Goal: Check status

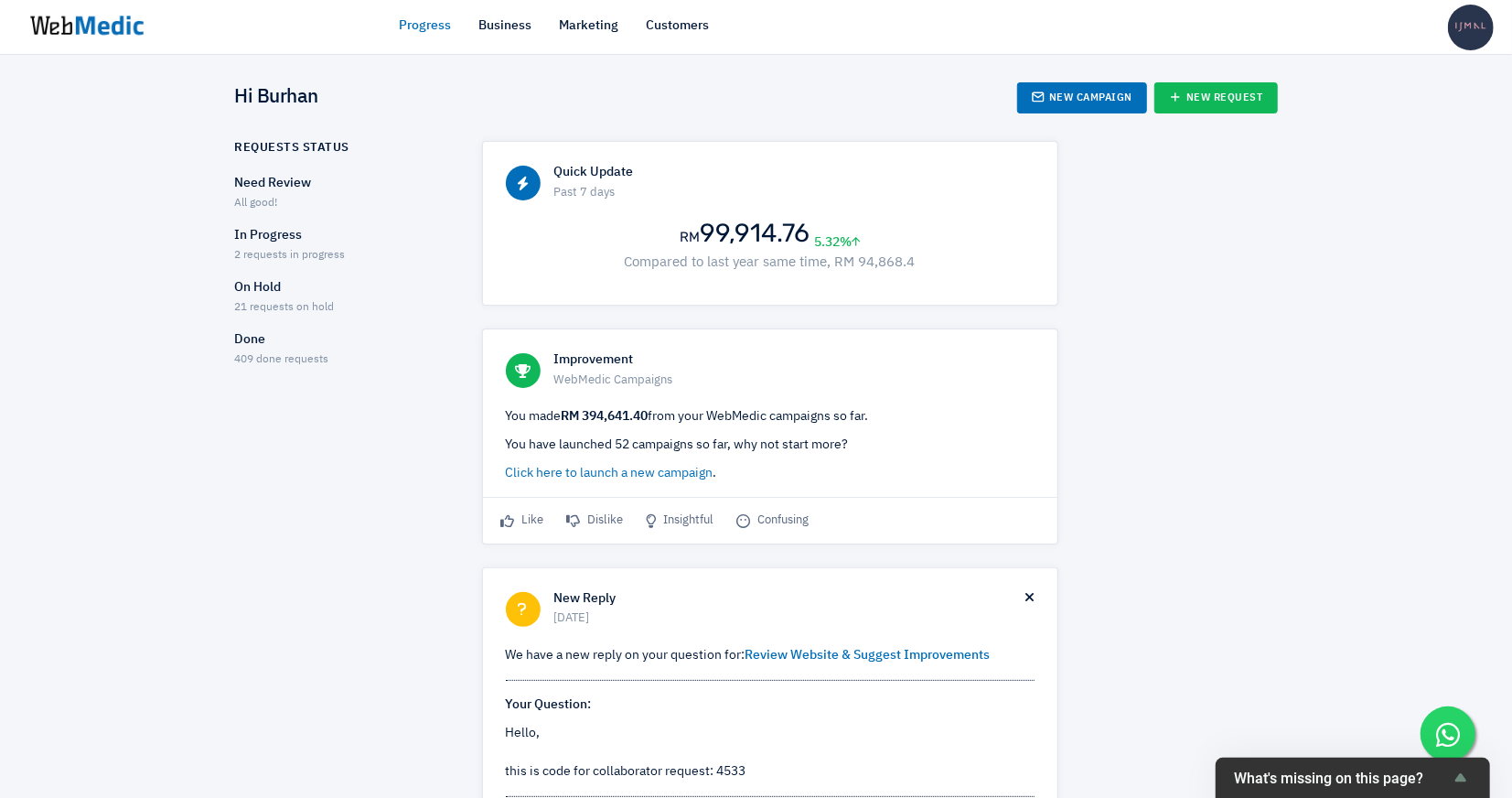
click at [278, 244] on p "In Progress" at bounding box center [342, 235] width 215 height 19
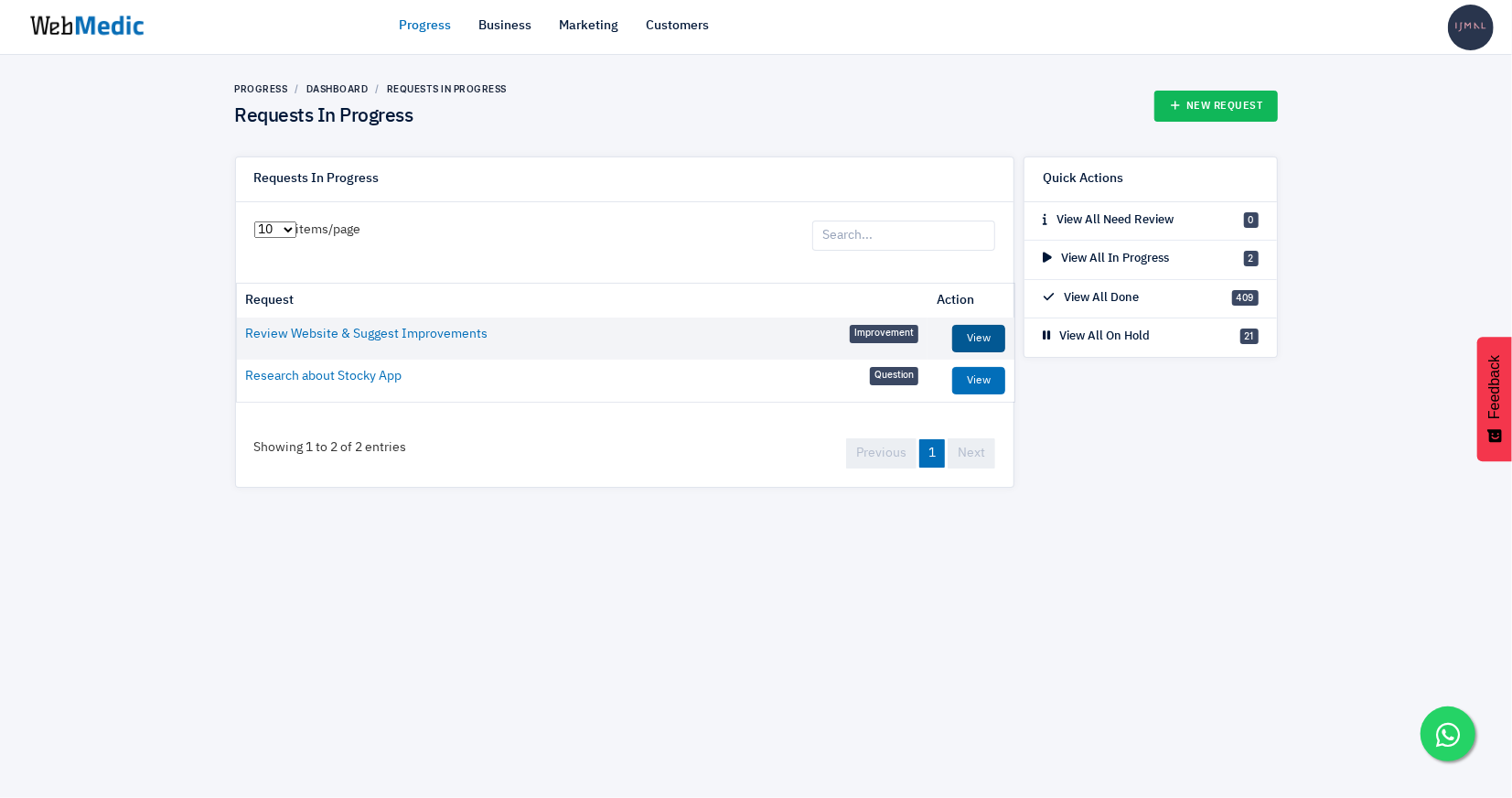
click at [978, 346] on link "View" at bounding box center [979, 338] width 53 height 28
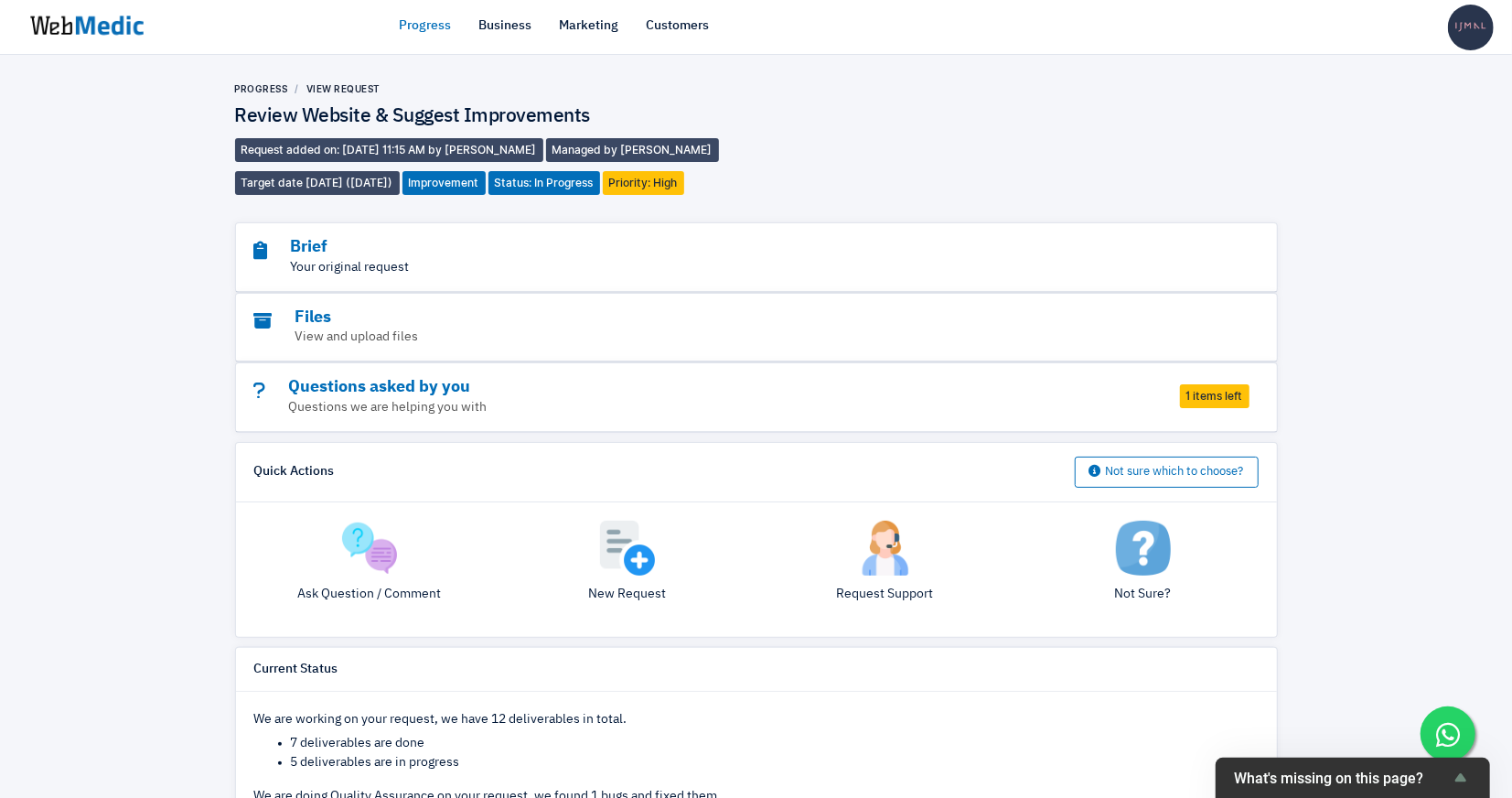
click at [883, 263] on p "Your original request" at bounding box center [706, 267] width 903 height 19
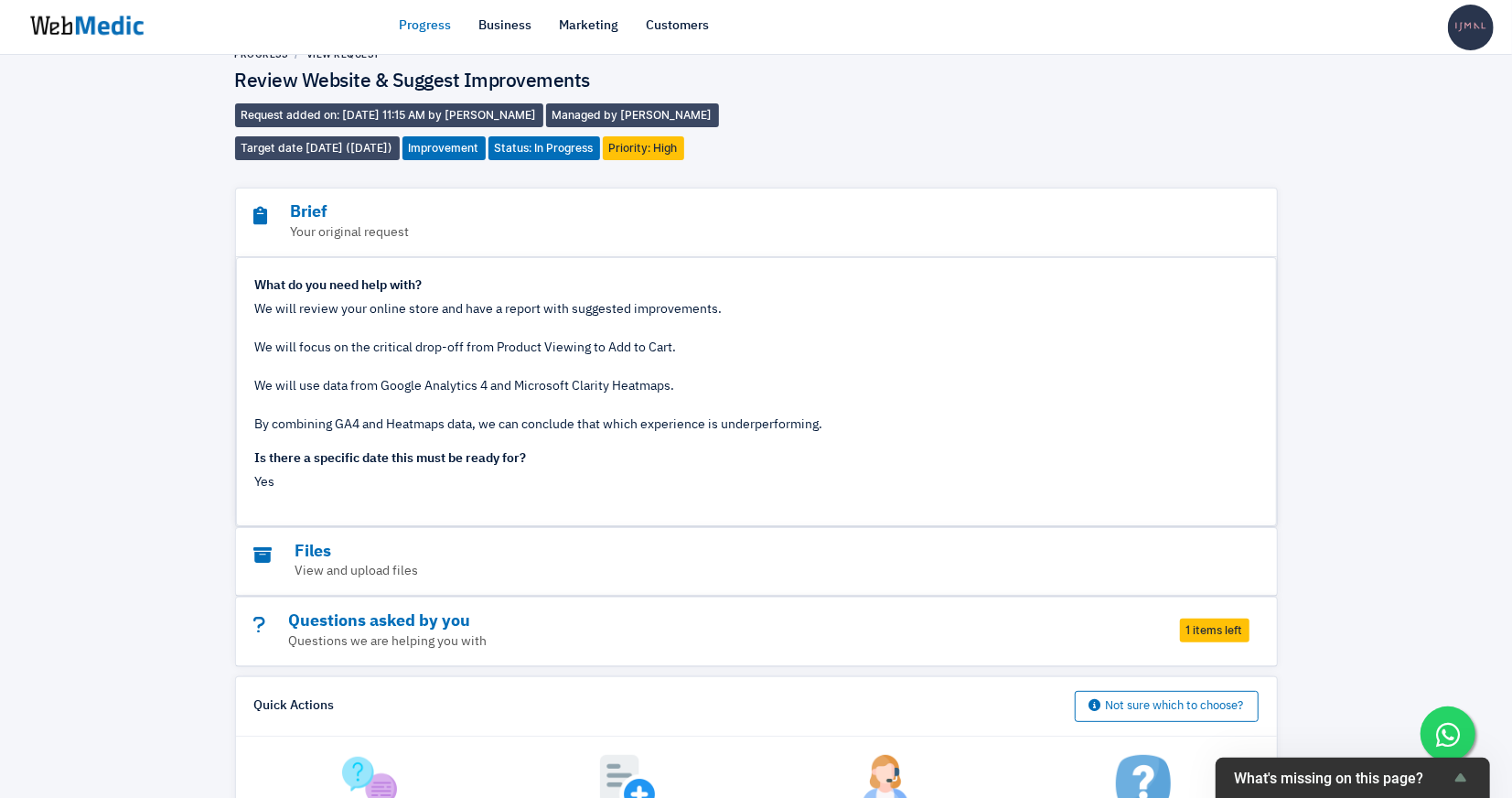
scroll to position [38, 0]
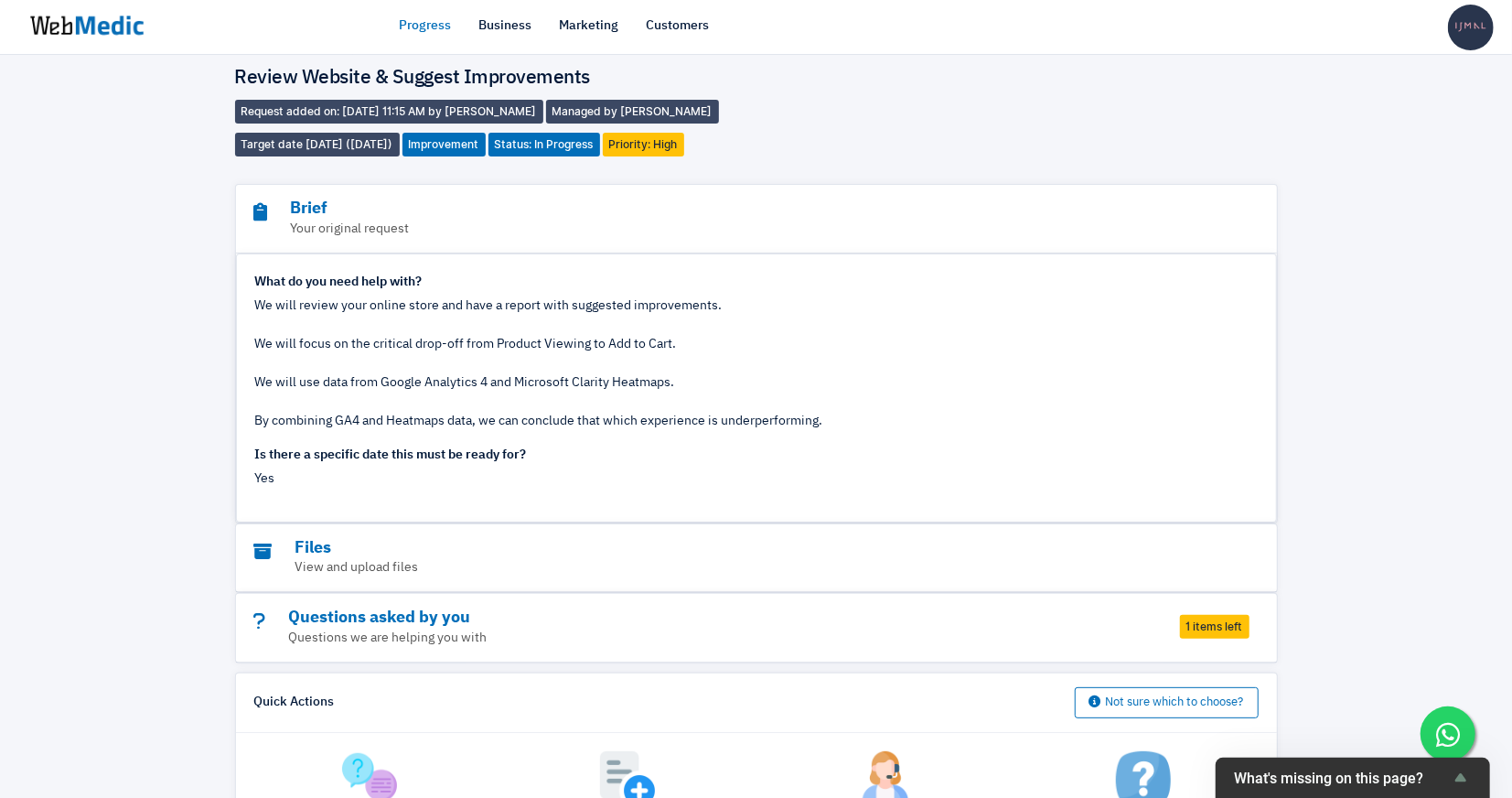
click at [1194, 547] on div "Files View and upload files" at bounding box center [756, 559] width 1042 height 69
click at [663, 617] on h3 "Questions asked by you" at bounding box center [706, 617] width 903 height 21
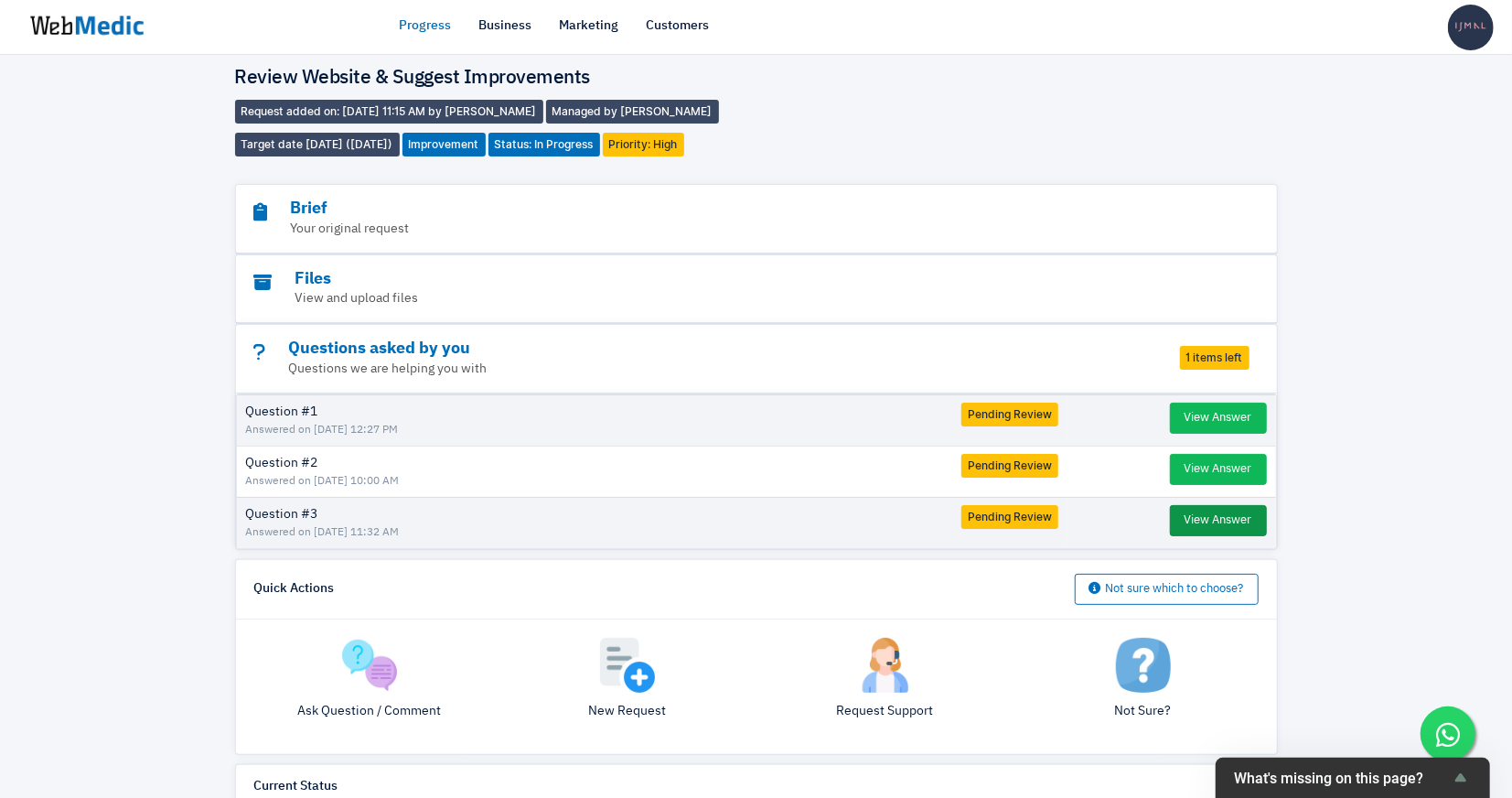
click at [1182, 519] on button "View Answer" at bounding box center [1218, 521] width 97 height 32
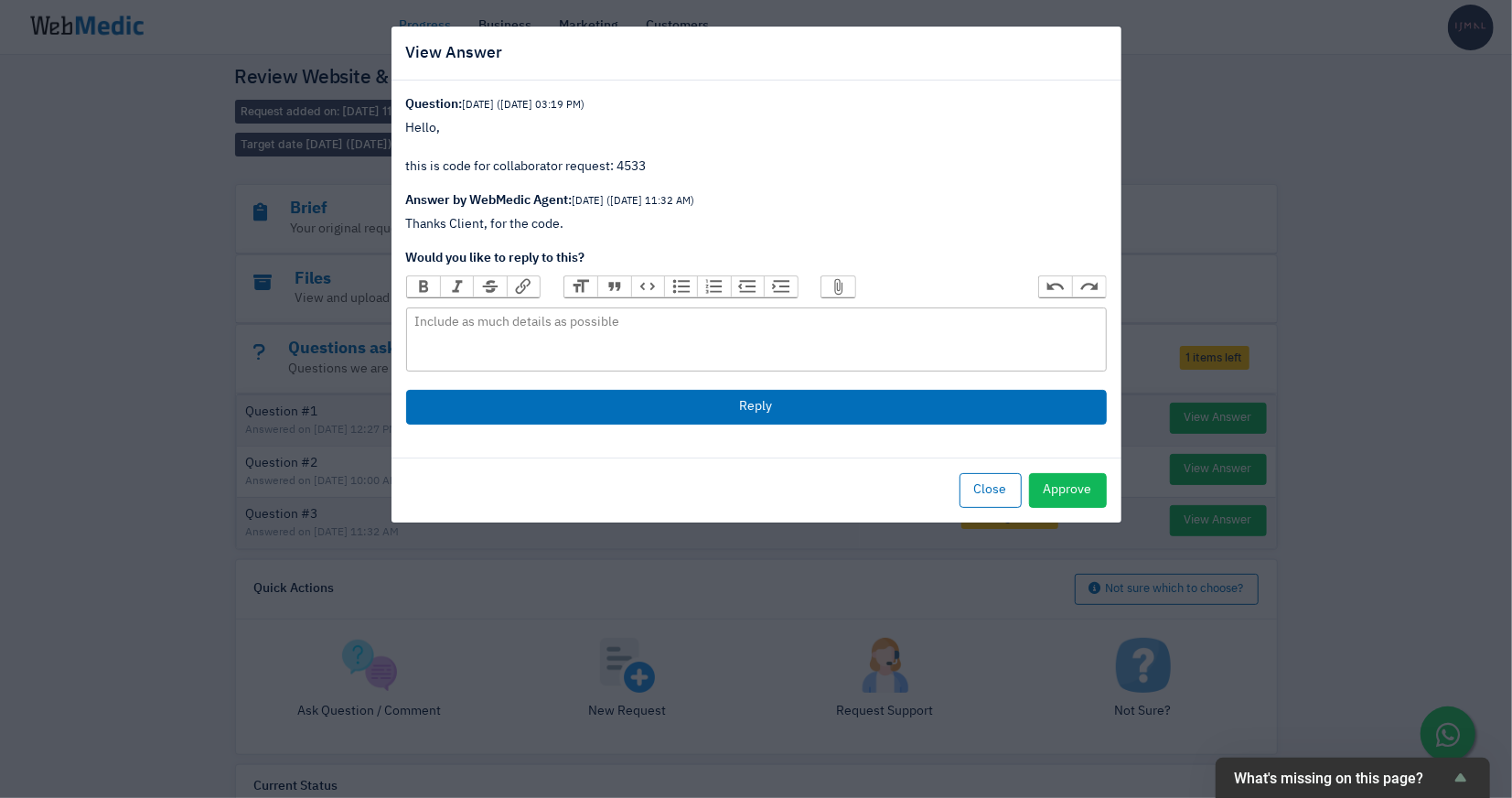
click at [1248, 388] on div "View Answer Question: 12 days ago (29/8/2025 03:19 PM) Hello, this is code for …" at bounding box center [756, 399] width 1512 height 798
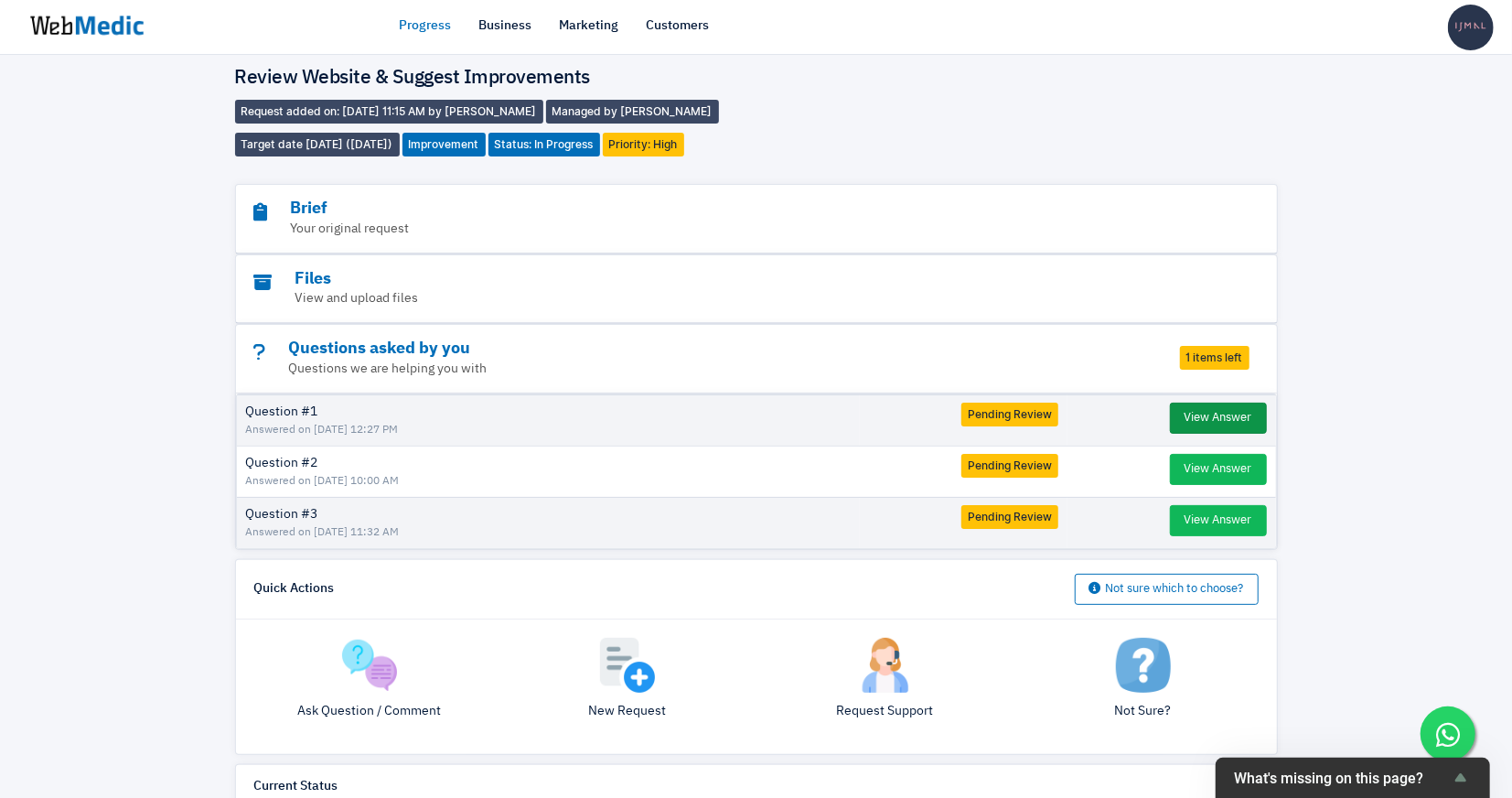
click at [1216, 411] on button "View Answer" at bounding box center [1218, 418] width 97 height 32
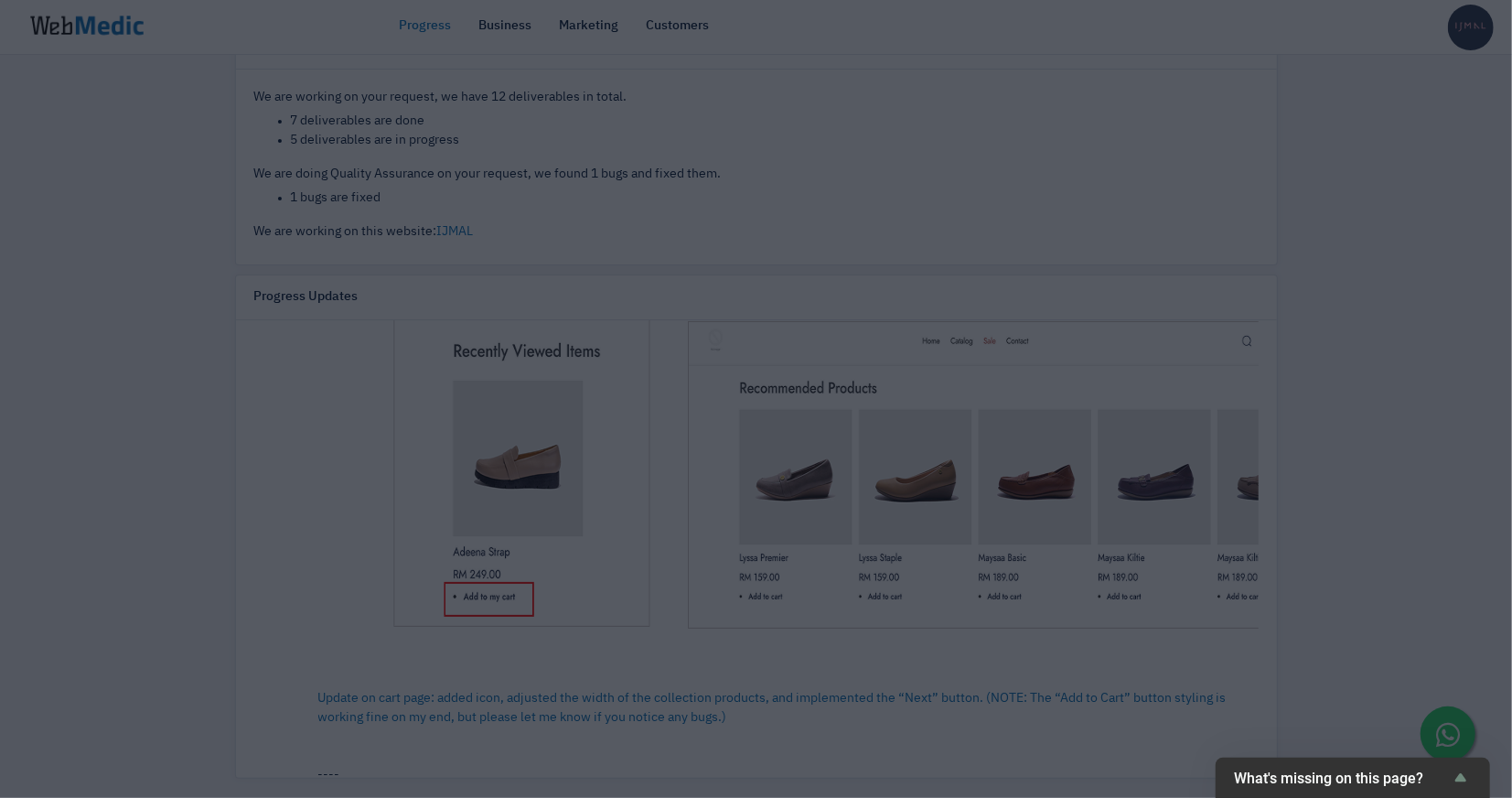
scroll to position [9338, 0]
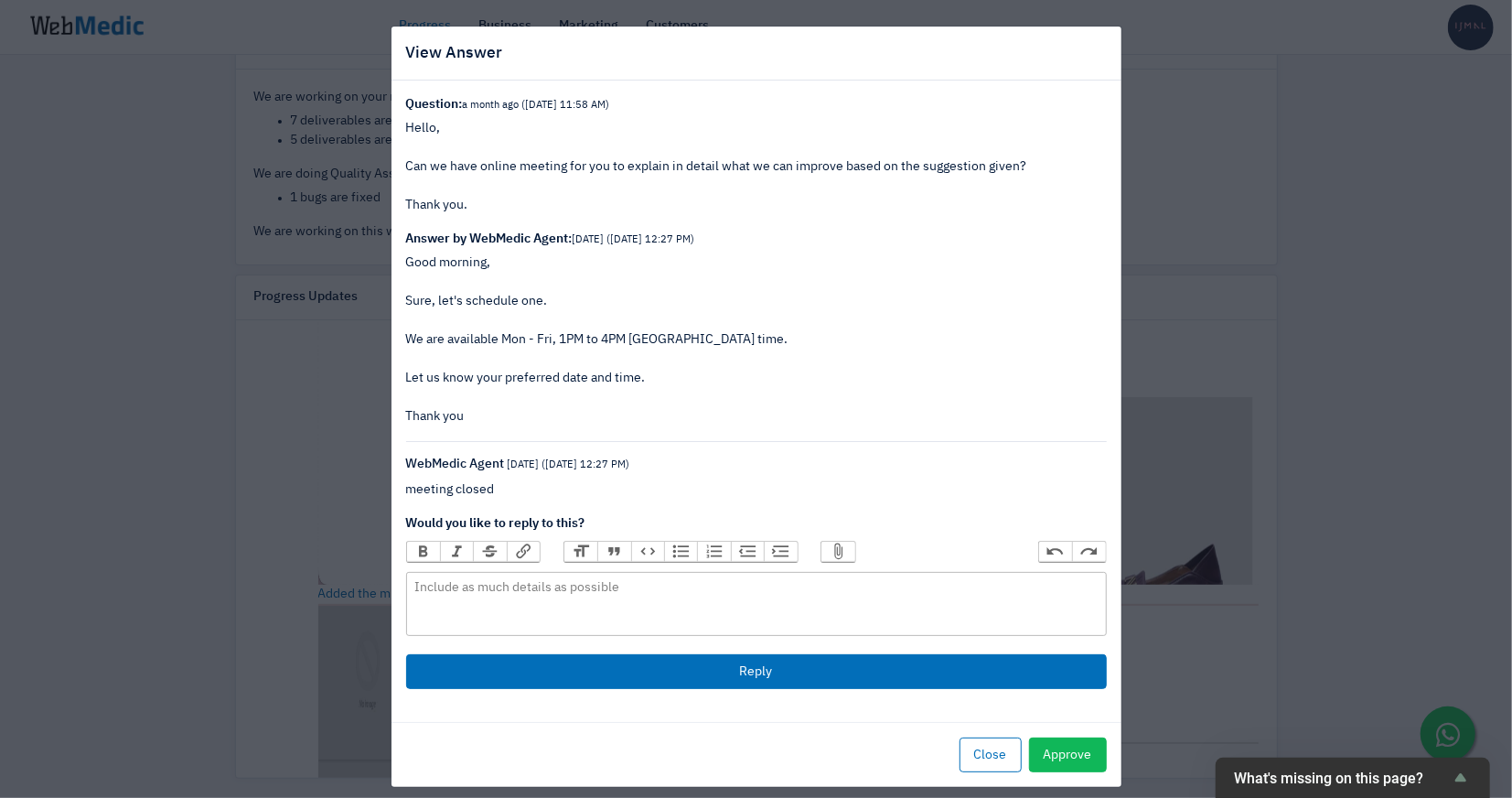
click at [1215, 364] on div "View Answer Question: a month ago (7/8/2025 11:58 AM) Hello, Can we have online…" at bounding box center [756, 399] width 1512 height 798
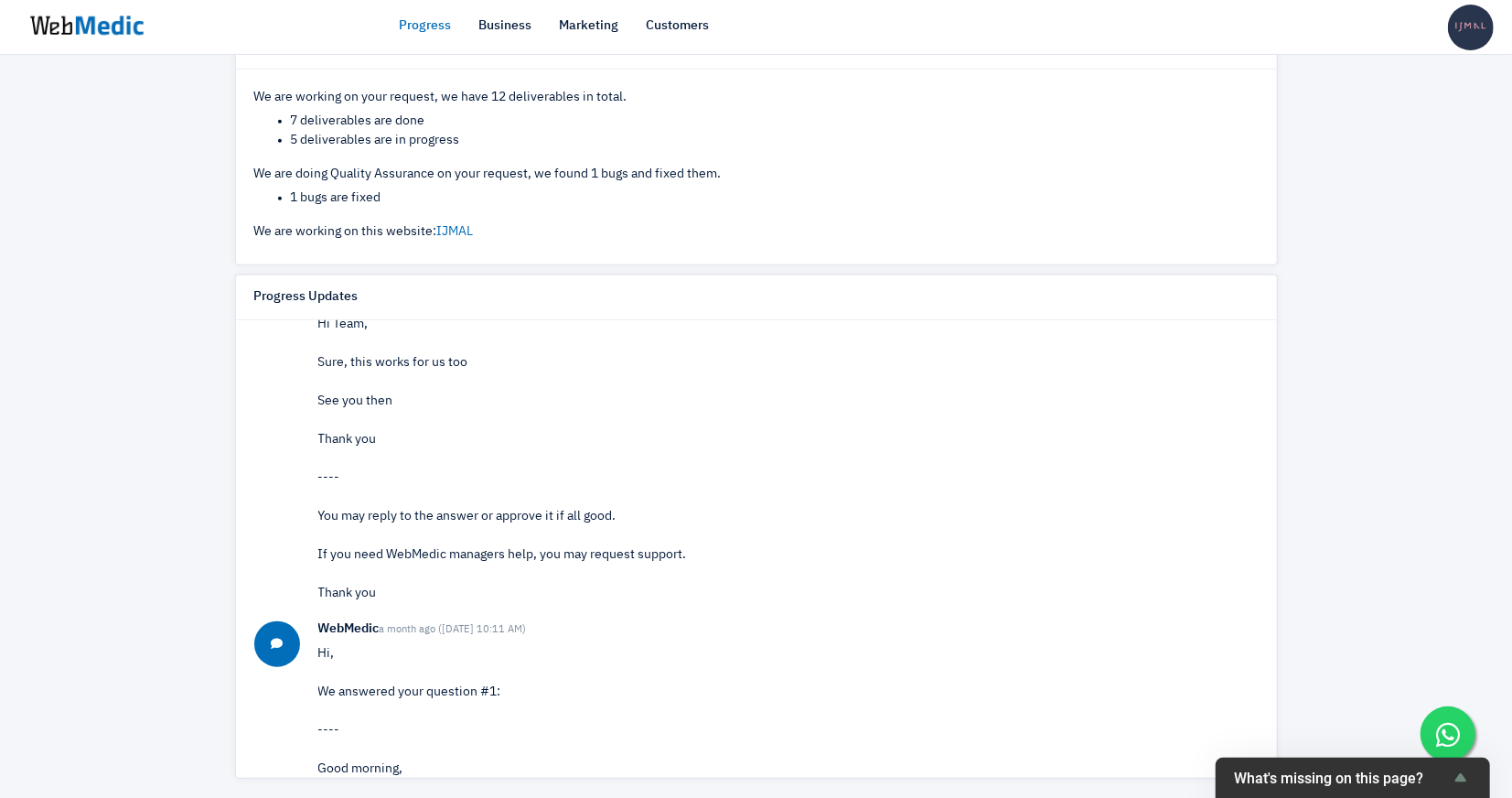
scroll to position [28447, 0]
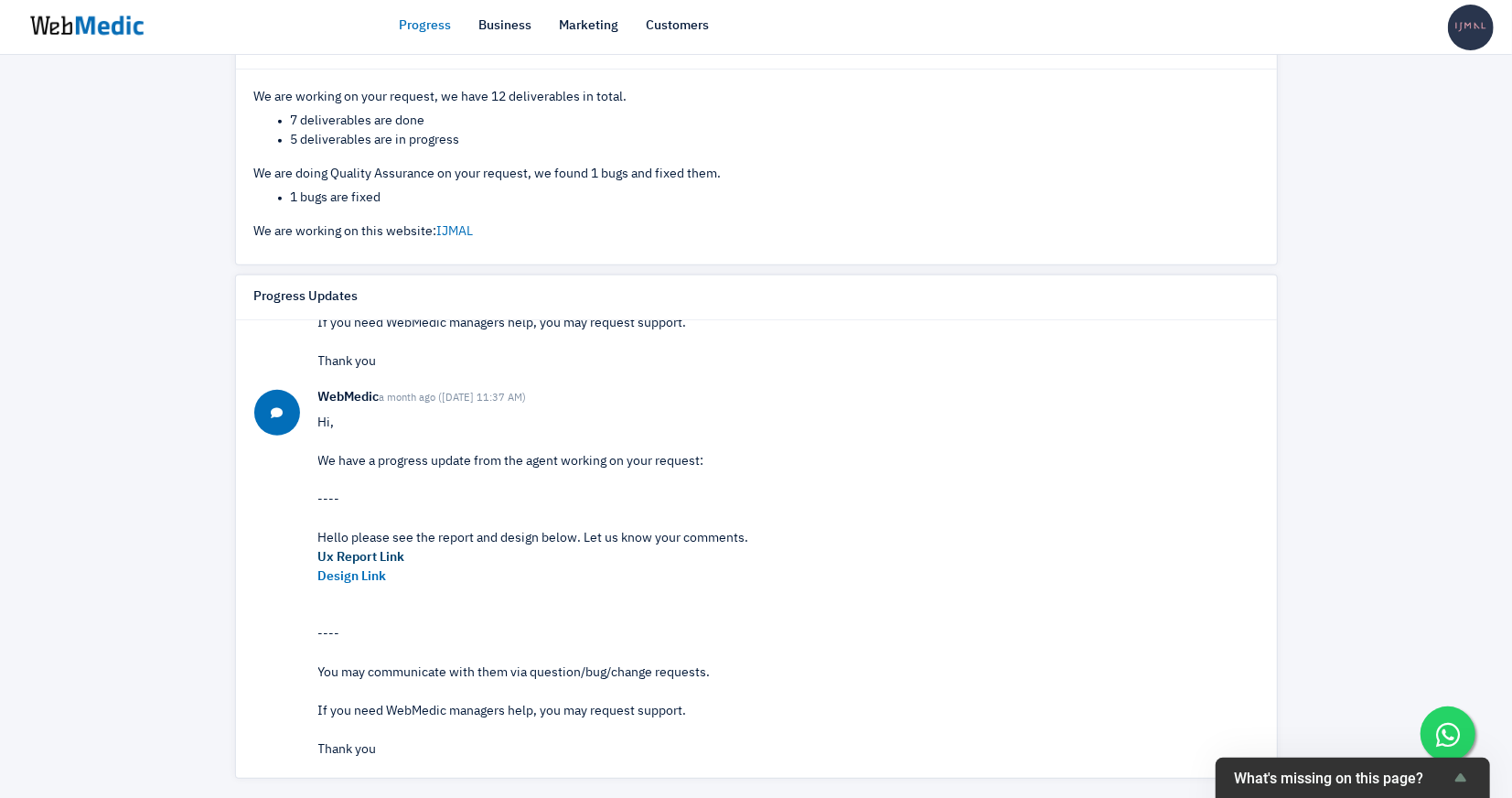
click at [396, 550] on strong "Ux Report Link" at bounding box center [362, 556] width 87 height 13
click at [367, 575] on strong "Design Link" at bounding box center [353, 576] width 69 height 13
click at [384, 570] on strong "Design Link" at bounding box center [353, 576] width 69 height 13
click at [361, 570] on strong "Design Link" at bounding box center [353, 576] width 69 height 13
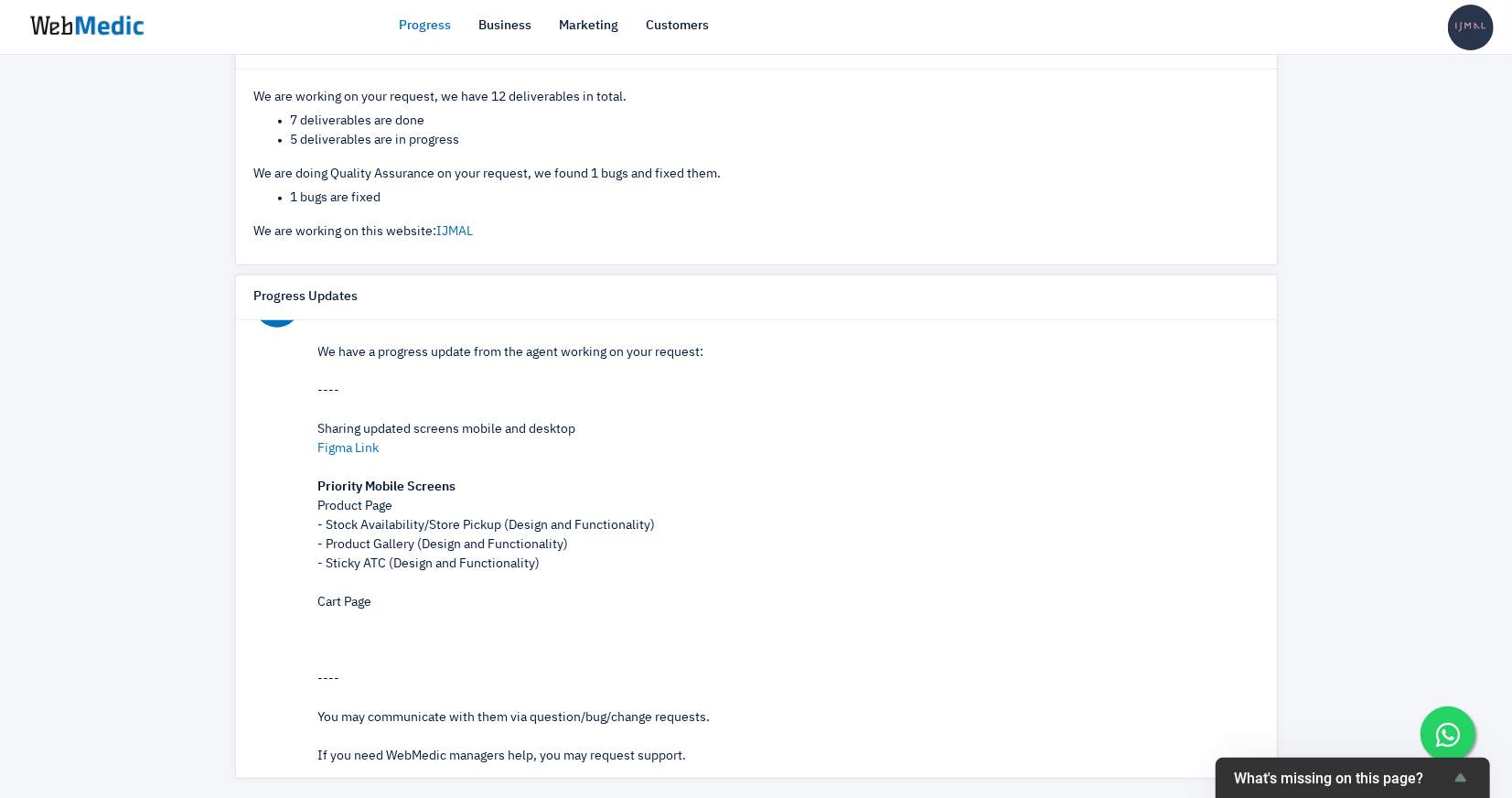
scroll to position [27062, 0]
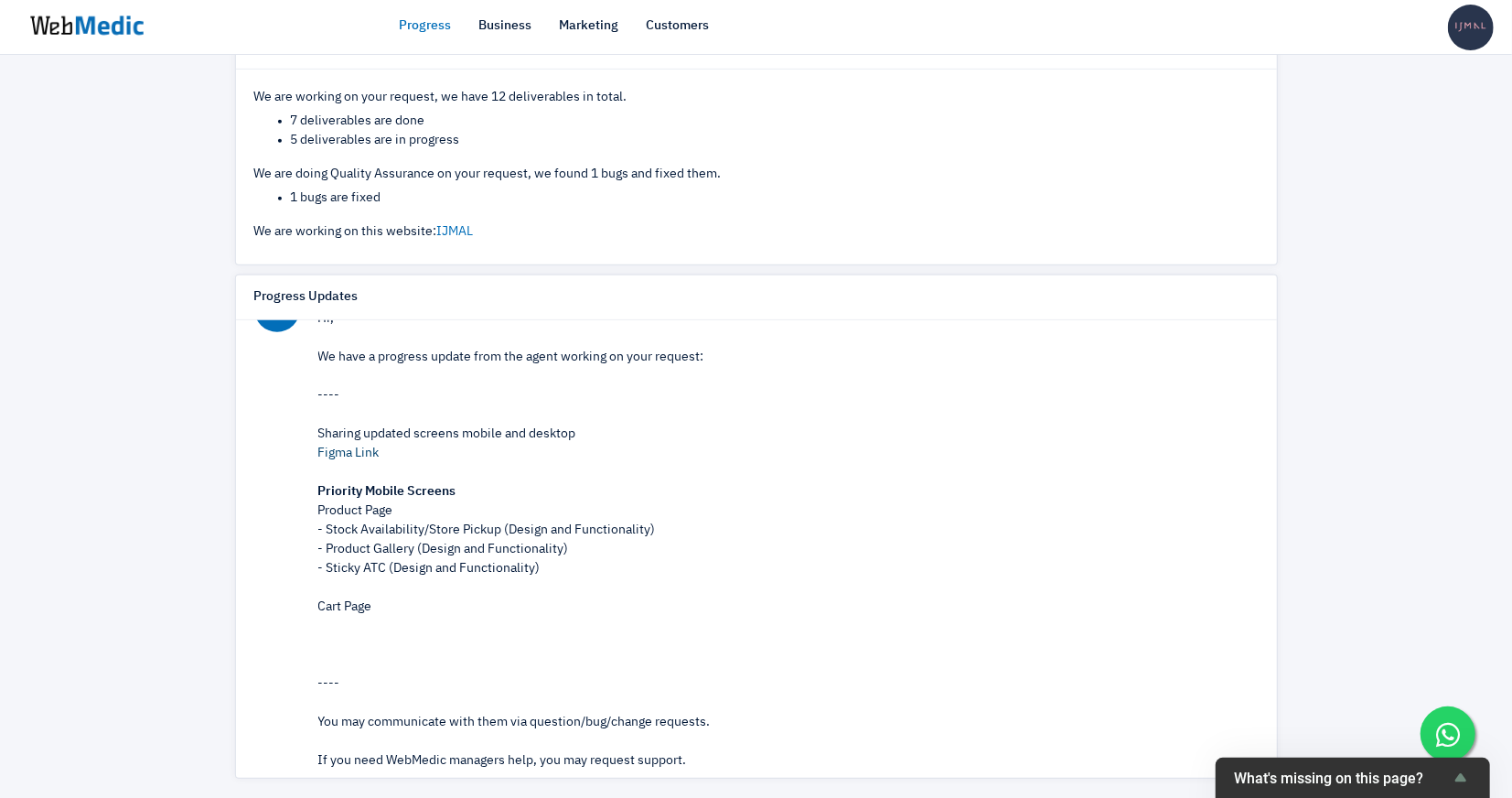
click at [349, 460] on link "Figma Link" at bounding box center [349, 453] width 61 height 13
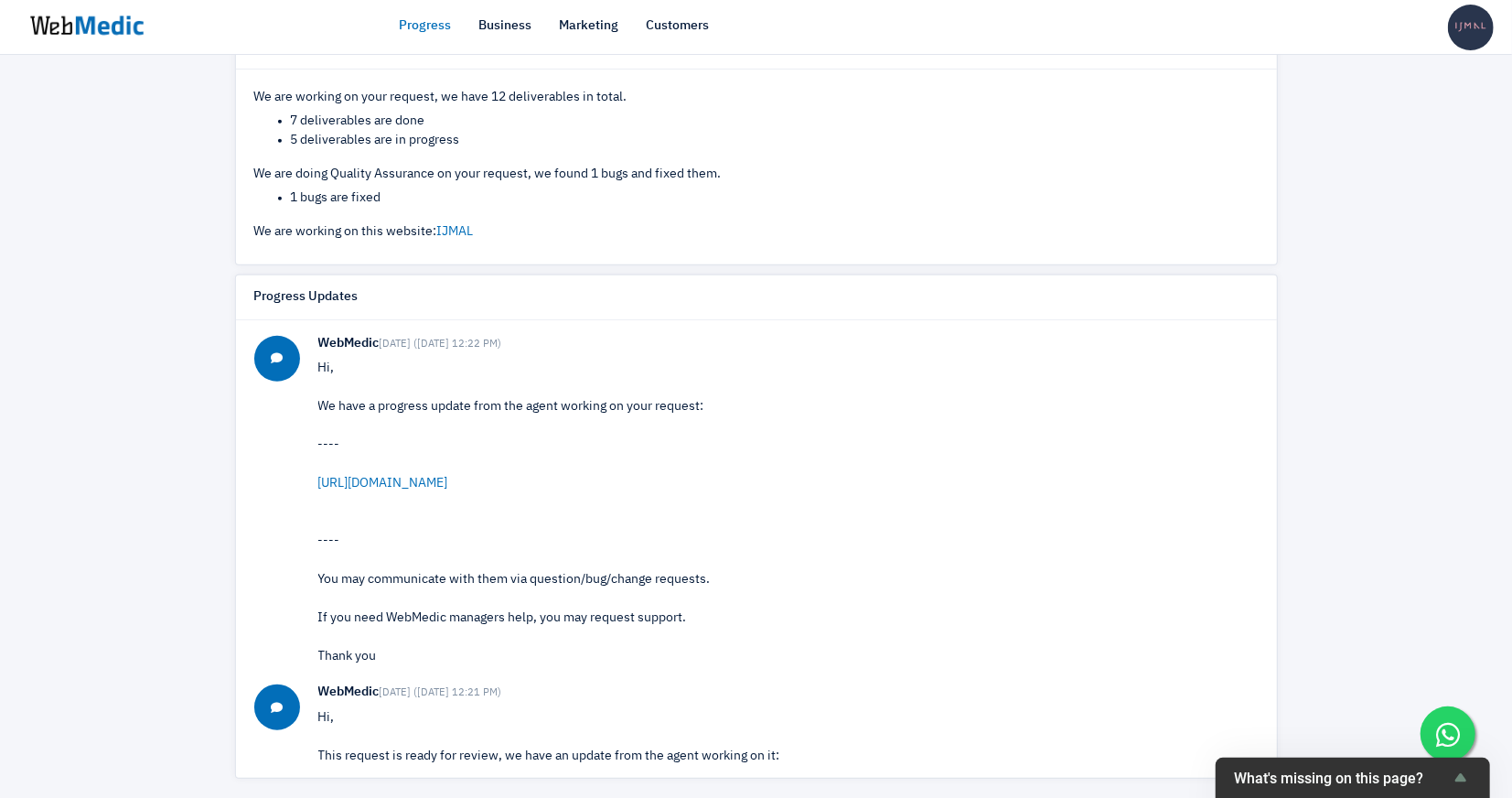
scroll to position [26298, 0]
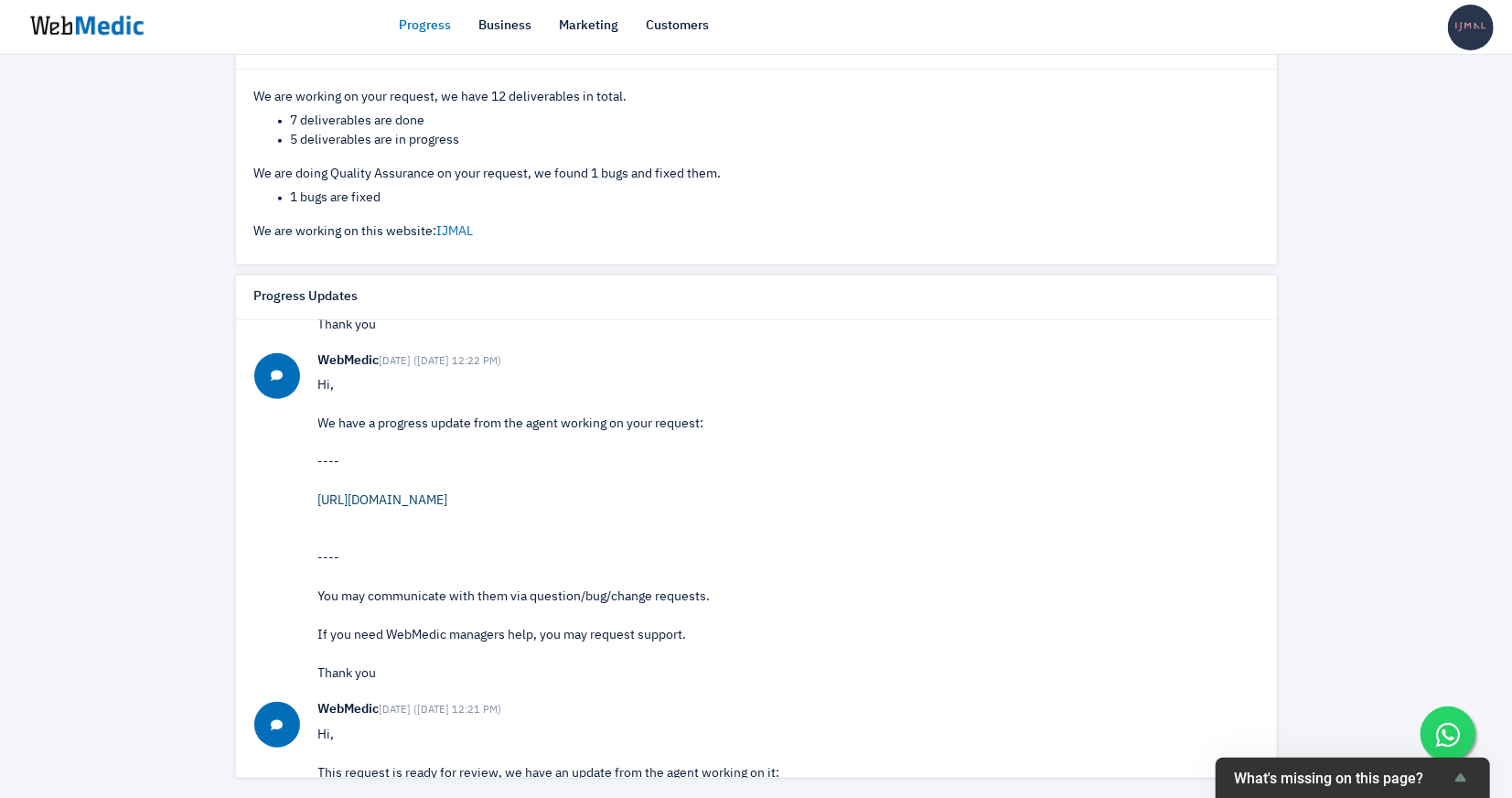
click at [449, 507] on link "https://www.figma.com/design/XeBtkC1u8gD5y9fn6ioFVn/IJMAL-2025?node-id=200-2485…" at bounding box center [384, 500] width 130 height 13
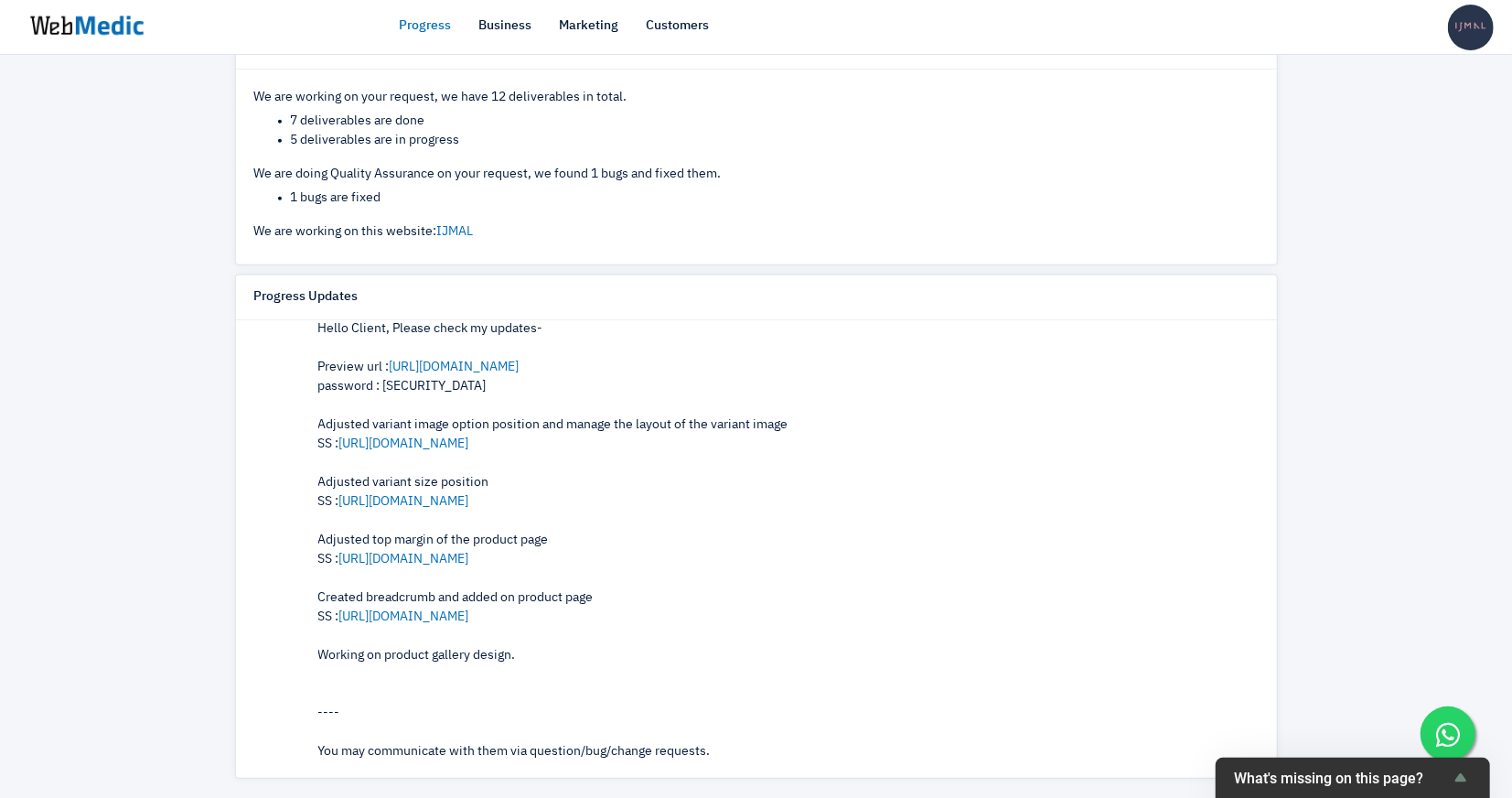
scroll to position [25438, 0]
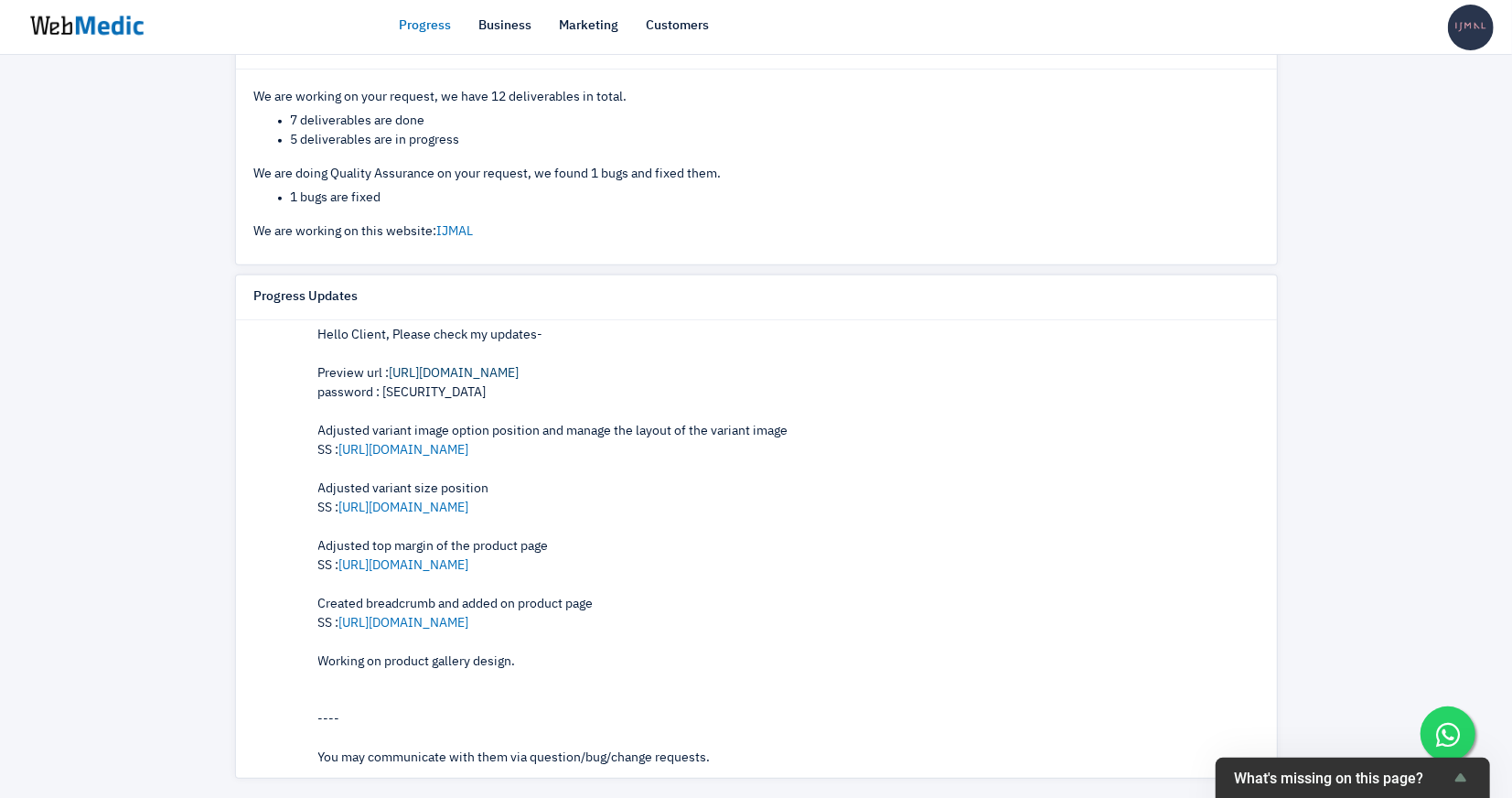
click at [520, 380] on link "https://ijmal-staging.myshopify.com/products/adeena-slip-on" at bounding box center [455, 373] width 130 height 13
